Goal: Find contact information

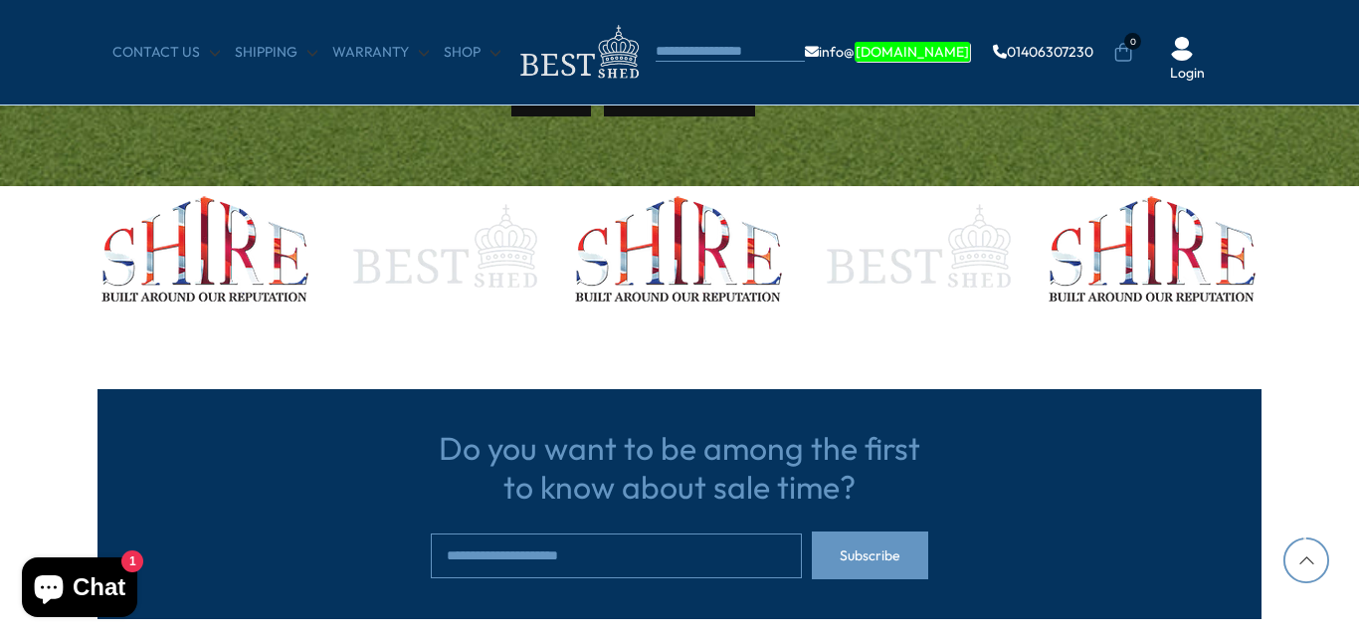
scroll to position [6453, 0]
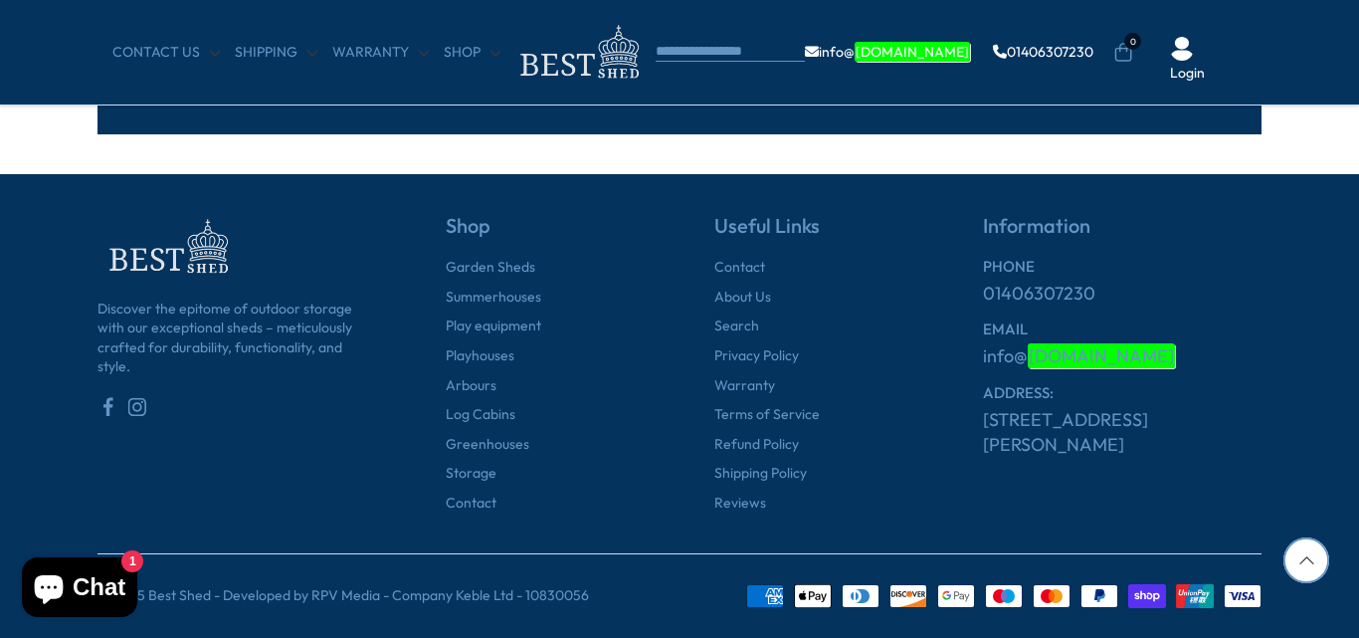
click at [207, 595] on p "© 2025 Best Shed - Developed by RPV Media - Company Keble Ltd - 10830056" at bounding box center [342, 596] width 491 height 20
drag, startPoint x: 146, startPoint y: 592, endPoint x: 207, endPoint y: 589, distance: 60.8
click at [207, 589] on p "© 2025 Best Shed - Developed by RPV Media - Company Keble Ltd - 10830056" at bounding box center [342, 596] width 491 height 20
copy p "Best Shed"
click at [731, 267] on link "Contact" at bounding box center [739, 268] width 51 height 20
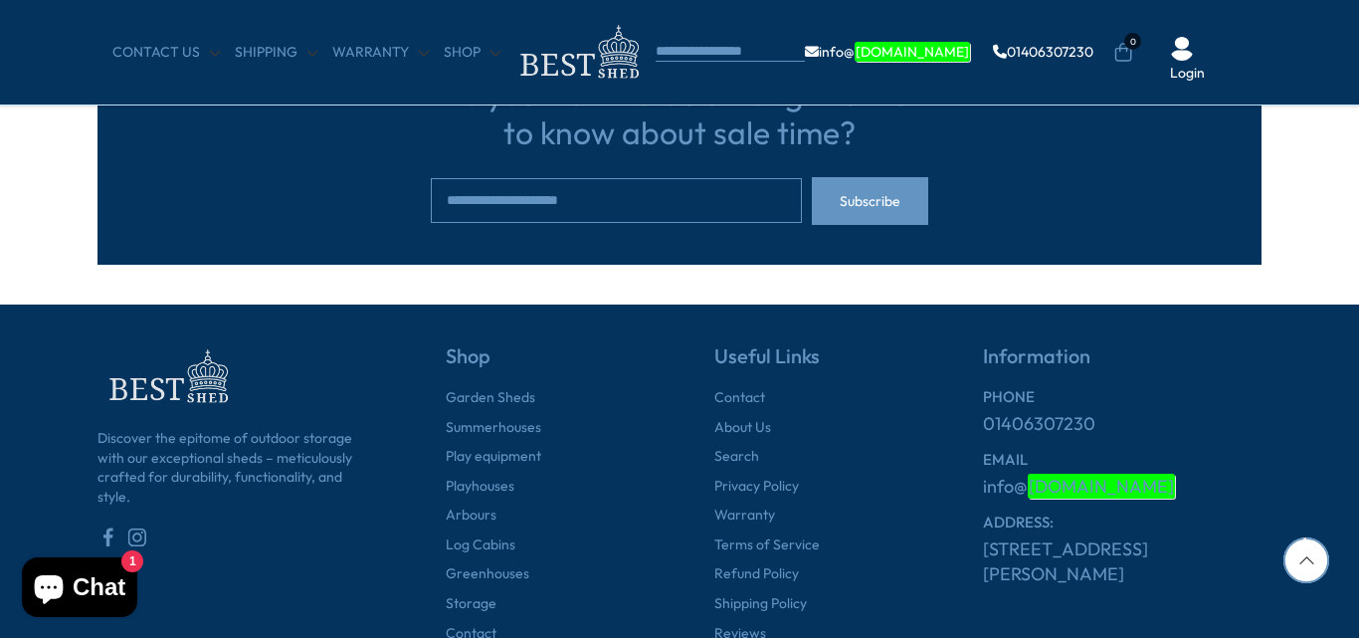
scroll to position [1592, 0]
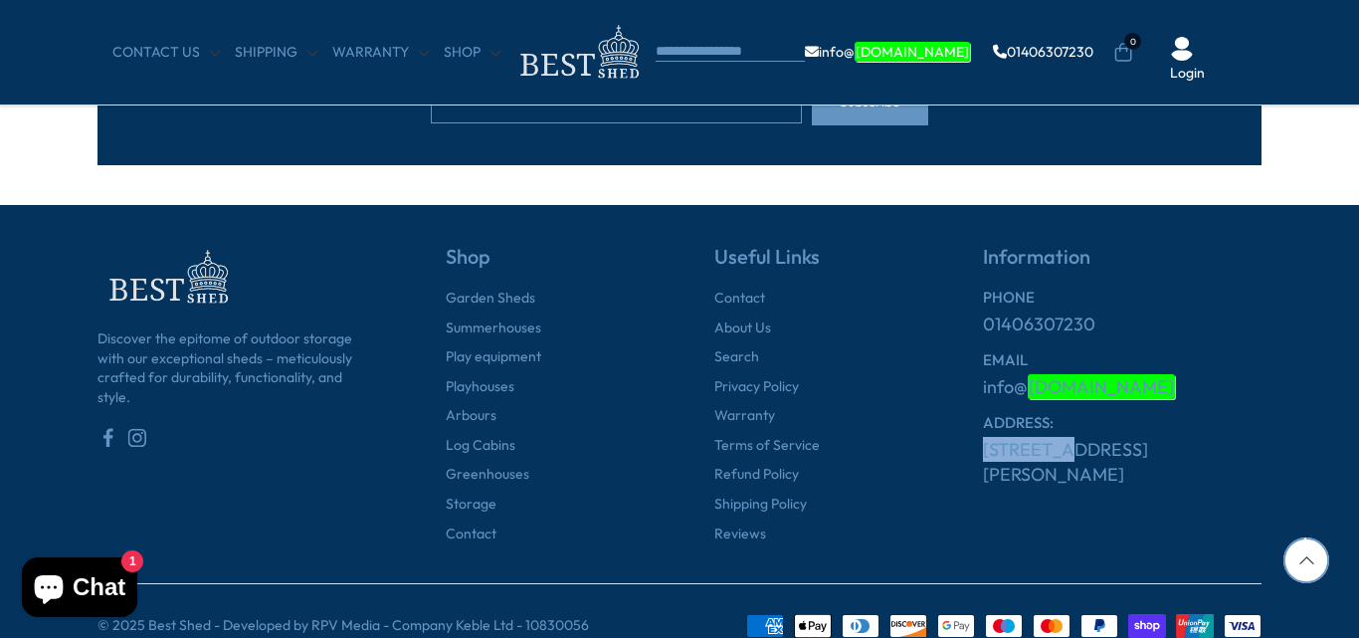
drag, startPoint x: 975, startPoint y: 459, endPoint x: 1062, endPoint y: 458, distance: 87.5
click at [1062, 458] on div "Information PHONE 01406307230 EMAIL info@ [DOMAIN_NAME] ADDRESS: [STREET_ADDRES…" at bounding box center [1087, 394] width 348 height 298
copy link "Tydd Bank"
drag, startPoint x: 968, startPoint y: 488, endPoint x: 1054, endPoint y: 486, distance: 86.6
click at [1054, 486] on div "Information PHONE 01406307230 EMAIL info@ bestshed.co.uk ADDRESS: Tydd Bank, Su…" at bounding box center [1087, 394] width 348 height 298
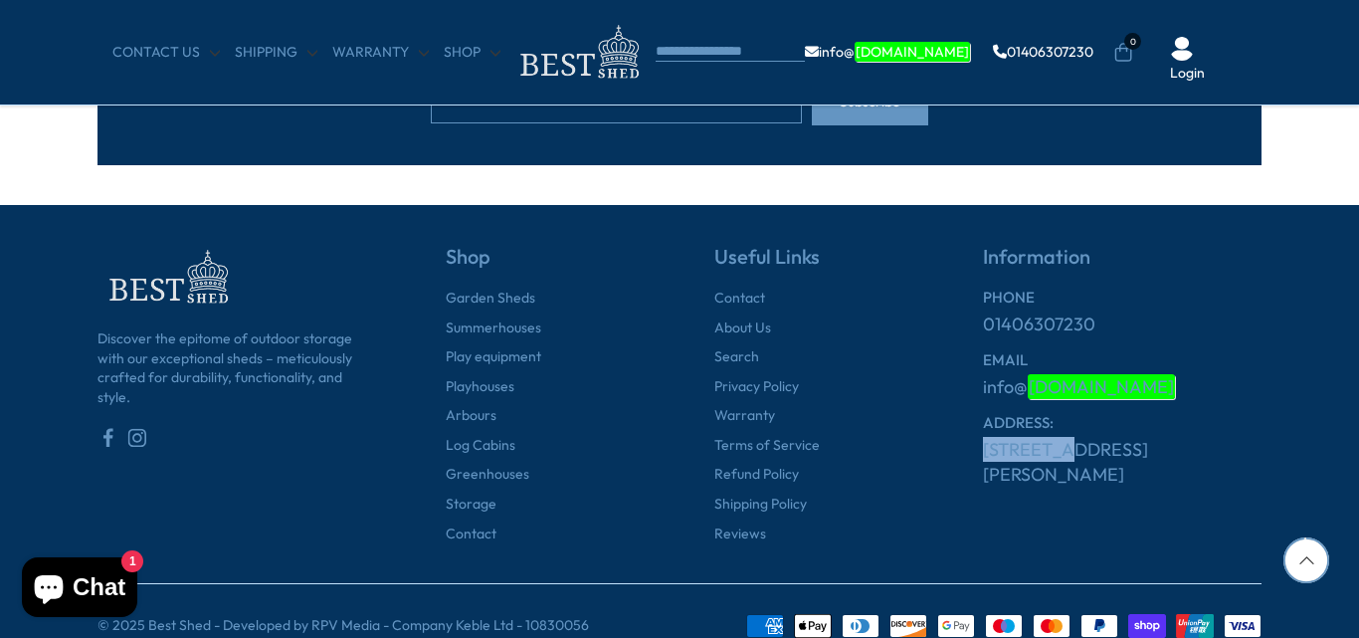
copy link "[STREET_ADDRESS][PERSON_NAME]"
drag, startPoint x: 1071, startPoint y: 328, endPoint x: 986, endPoint y: 327, distance: 85.6
click at [986, 327] on div "01406307230" at bounding box center [1122, 323] width 279 height 25
copy link "01406307230"
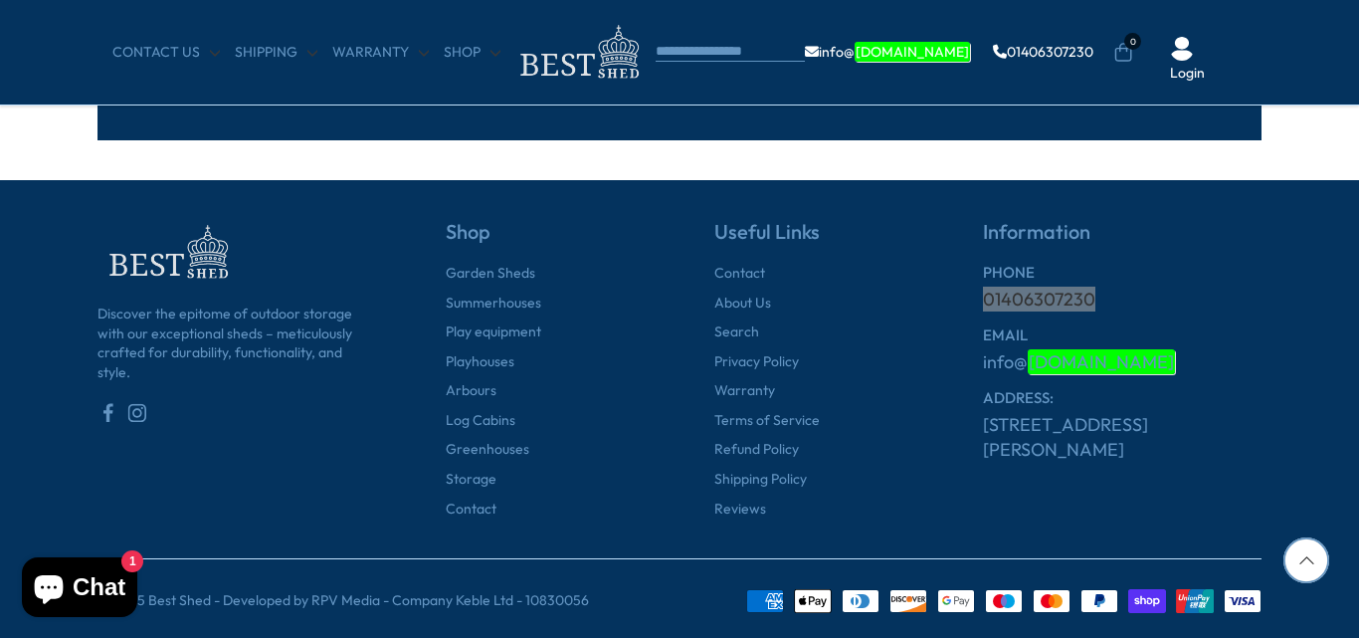
scroll to position [1630, 0]
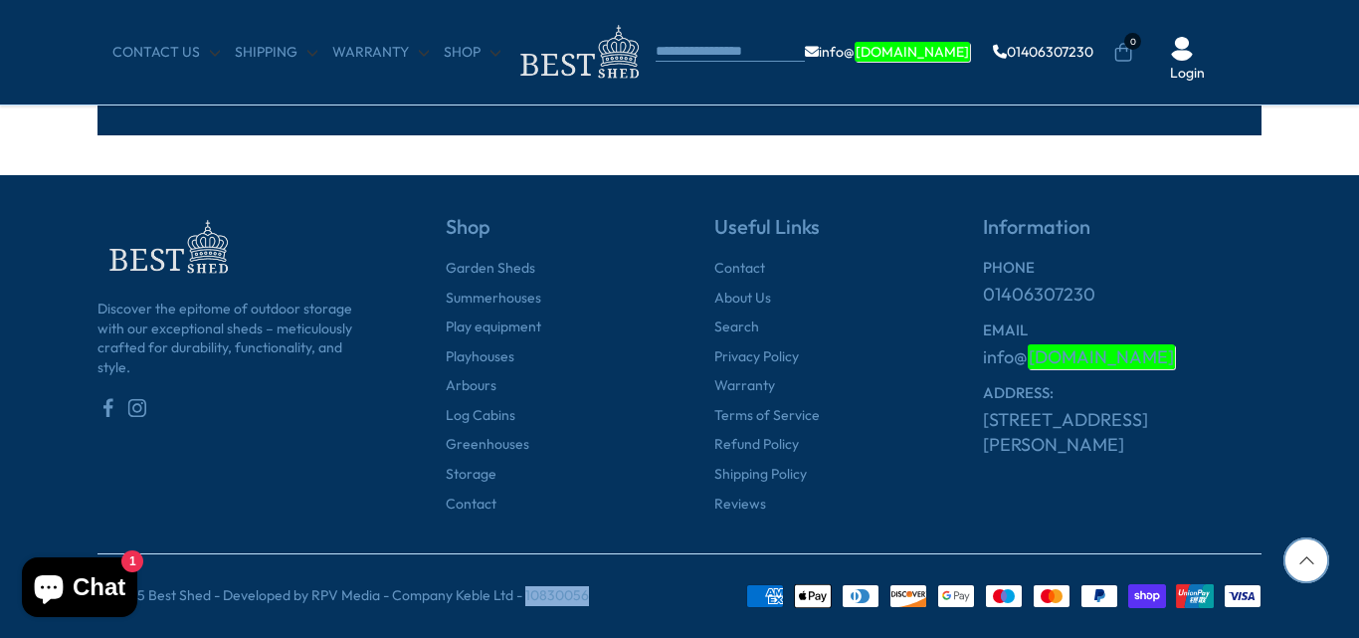
drag, startPoint x: 519, startPoint y: 596, endPoint x: 584, endPoint y: 595, distance: 64.7
click at [584, 595] on div "© 2025 Best Shed - Developed by RPV Media - Company Keble Ltd - 10830056 Americ…" at bounding box center [679, 596] width 1164 height 24
copy p "10830056"
